Goal: Find specific page/section: Find specific page/section

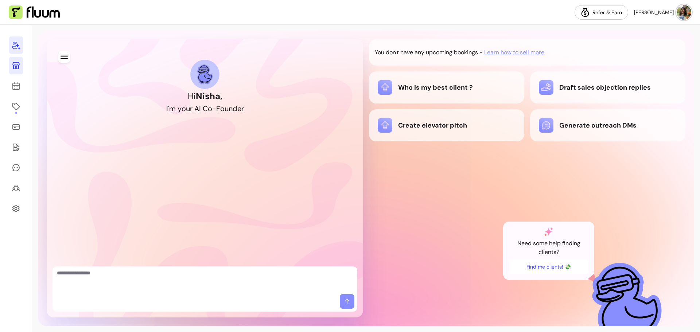
click at [17, 67] on icon at bounding box center [16, 65] width 9 height 9
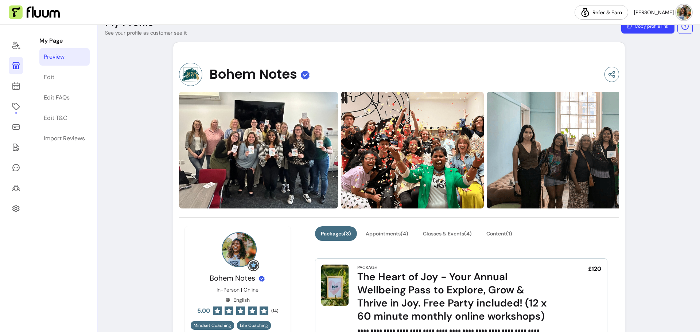
scroll to position [36, 0]
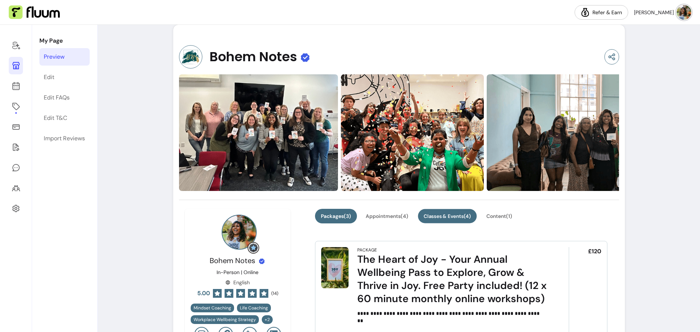
click at [451, 217] on button "Classes & Events ( 4 )" at bounding box center [447, 216] width 59 height 14
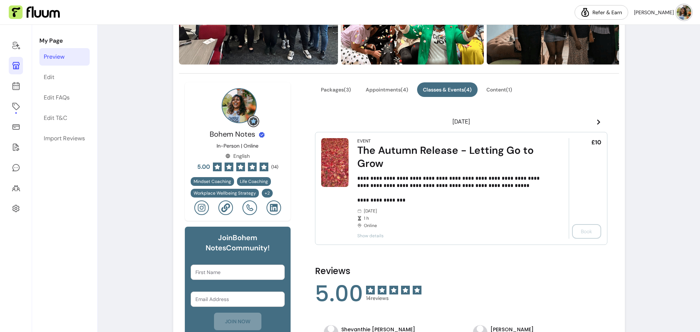
scroll to position [146, 0]
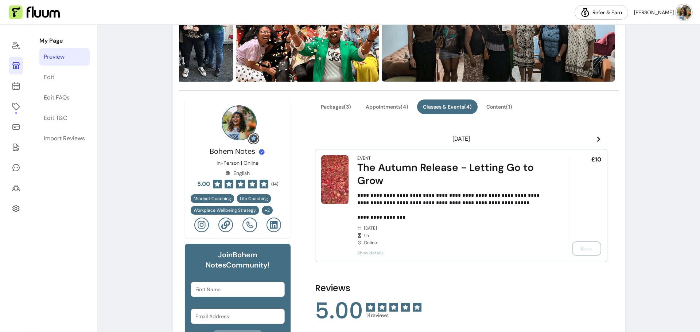
click at [596, 137] on icon at bounding box center [599, 139] width 6 height 6
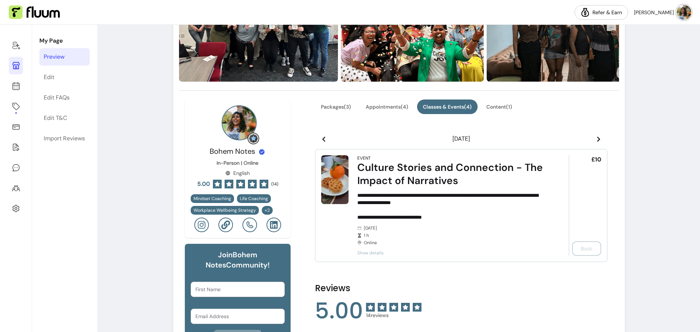
click at [596, 137] on icon at bounding box center [599, 139] width 6 height 6
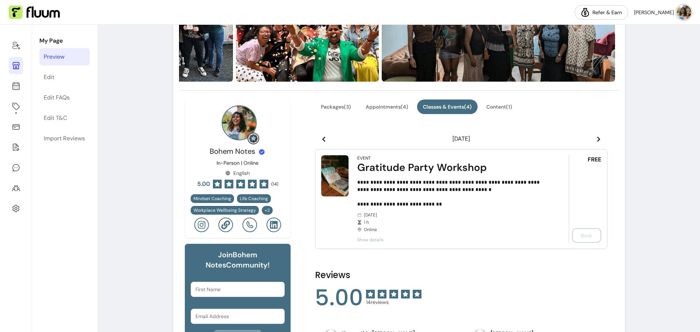
click at [322, 138] on icon at bounding box center [323, 139] width 3 height 5
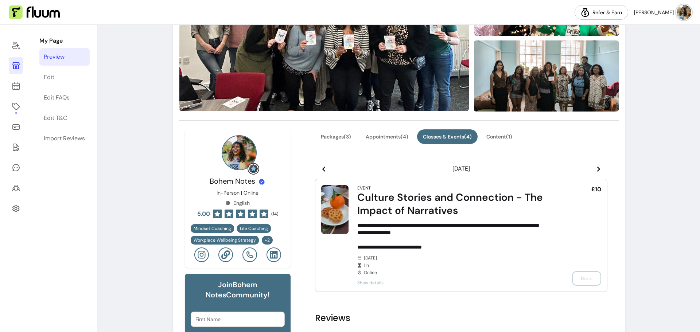
click at [596, 168] on icon at bounding box center [599, 169] width 6 height 6
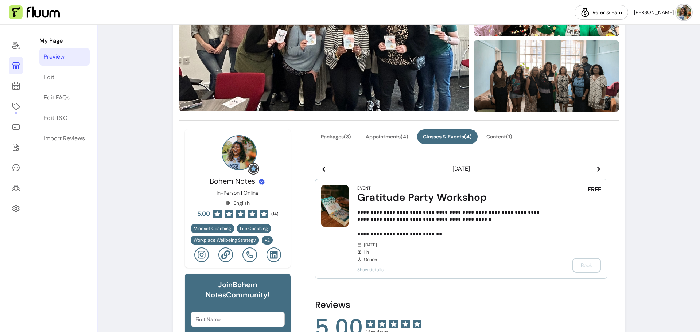
click at [322, 168] on icon at bounding box center [323, 169] width 3 height 5
